Goal: Task Accomplishment & Management: Manage account settings

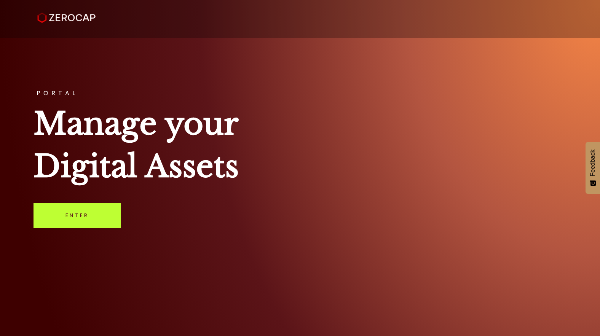
click at [69, 212] on link "Enter" at bounding box center [77, 215] width 87 height 25
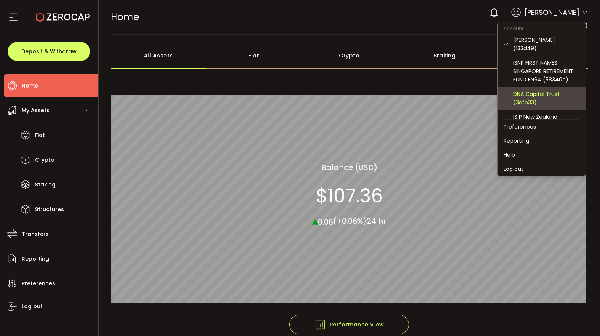
click at [547, 90] on div "DNA Capital Trust (3afb33)" at bounding box center [546, 98] width 66 height 17
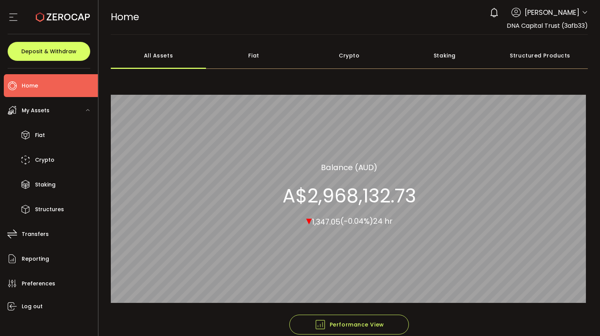
click at [583, 14] on icon at bounding box center [585, 13] width 6 height 6
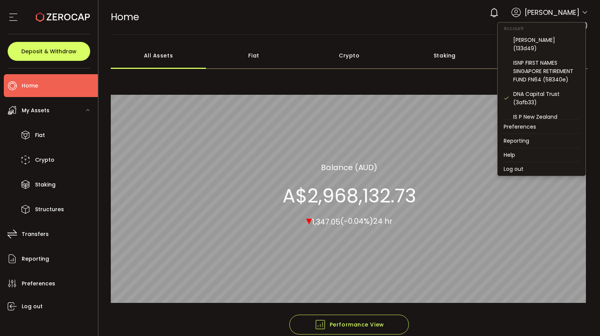
click at [583, 14] on icon at bounding box center [585, 13] width 6 height 6
click at [546, 113] on div "IS P New Zealand Retirement Fund NZ12 (d725b0)" at bounding box center [546, 125] width 66 height 25
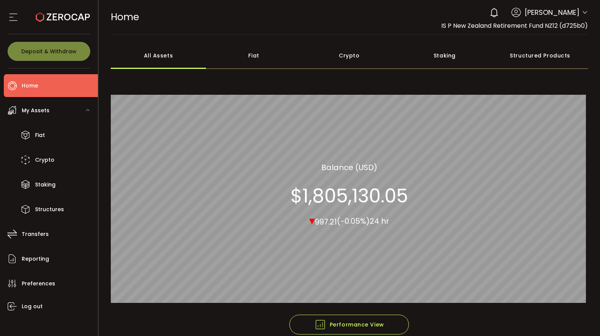
click at [583, 13] on icon at bounding box center [585, 13] width 6 height 6
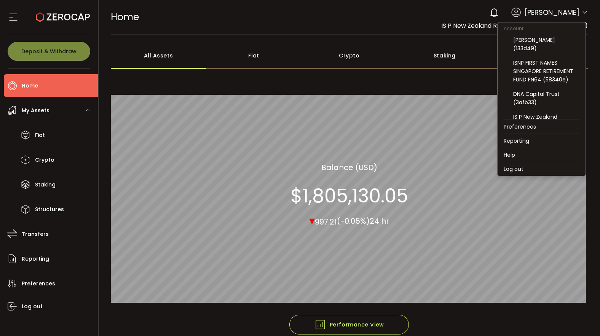
click at [582, 13] on icon at bounding box center [585, 13] width 6 height 6
click at [547, 90] on div "DNA Capital Trust (3afb33)" at bounding box center [546, 98] width 66 height 17
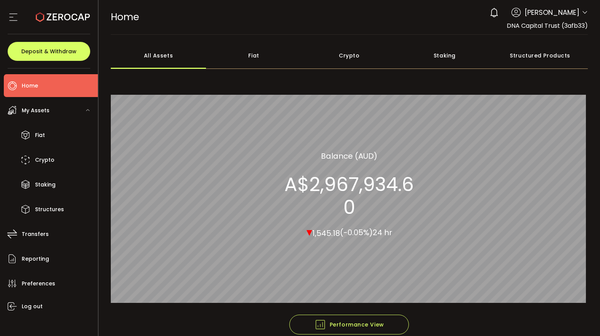
click at [583, 12] on icon at bounding box center [585, 13] width 6 height 6
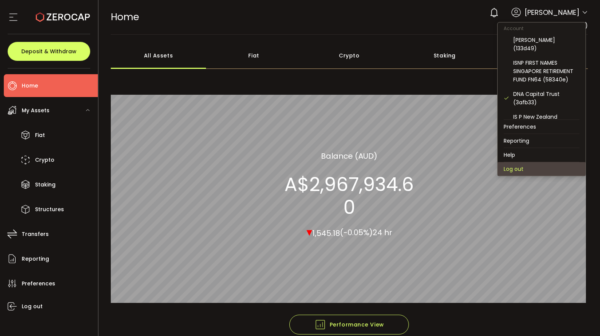
click at [532, 168] on li "Log out" at bounding box center [542, 169] width 88 height 14
